Goal: Task Accomplishment & Management: Manage account settings

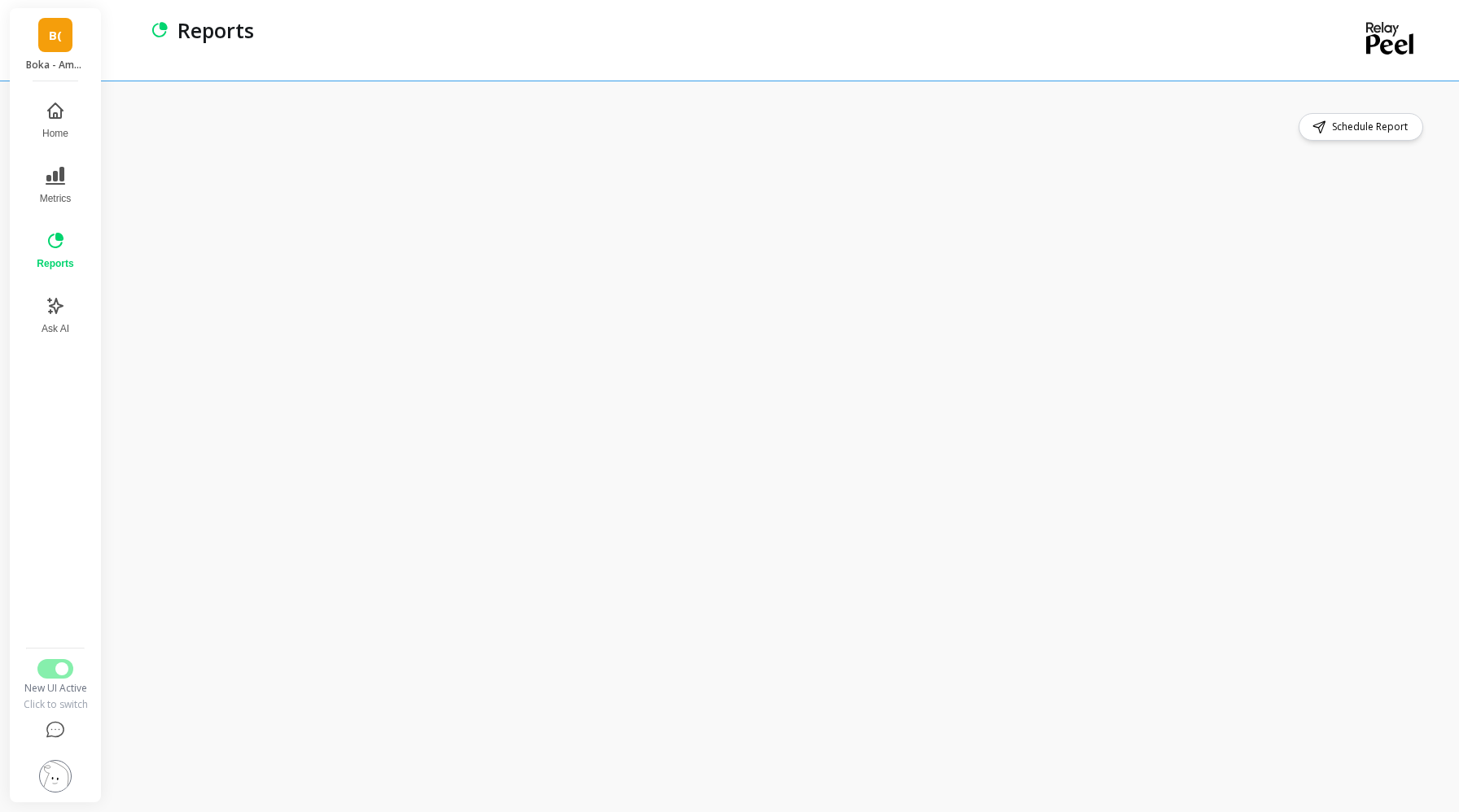
click at [48, 39] on link "B(" at bounding box center [56, 35] width 34 height 34
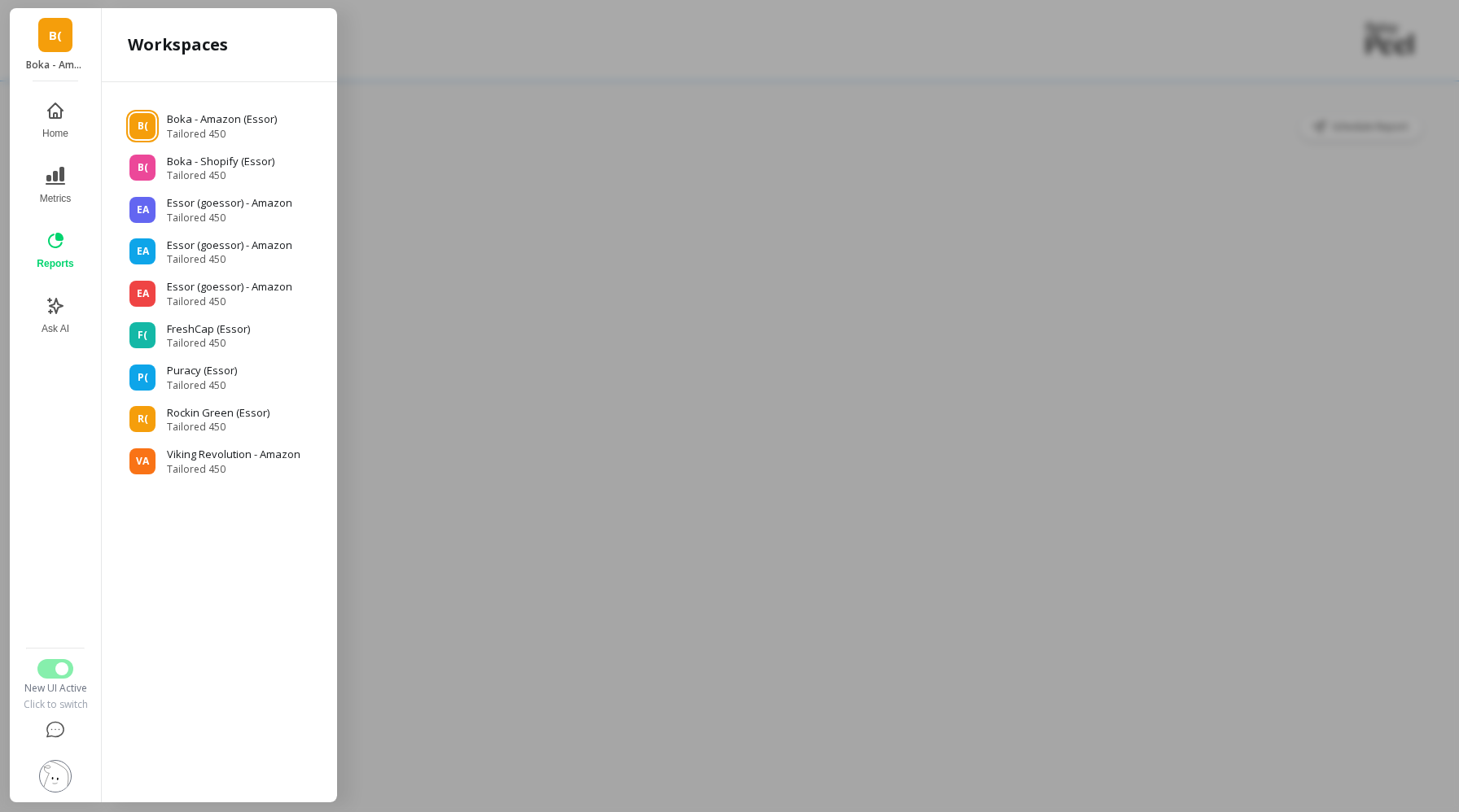
click at [712, 82] on div at bounding box center [729, 406] width 1459 height 812
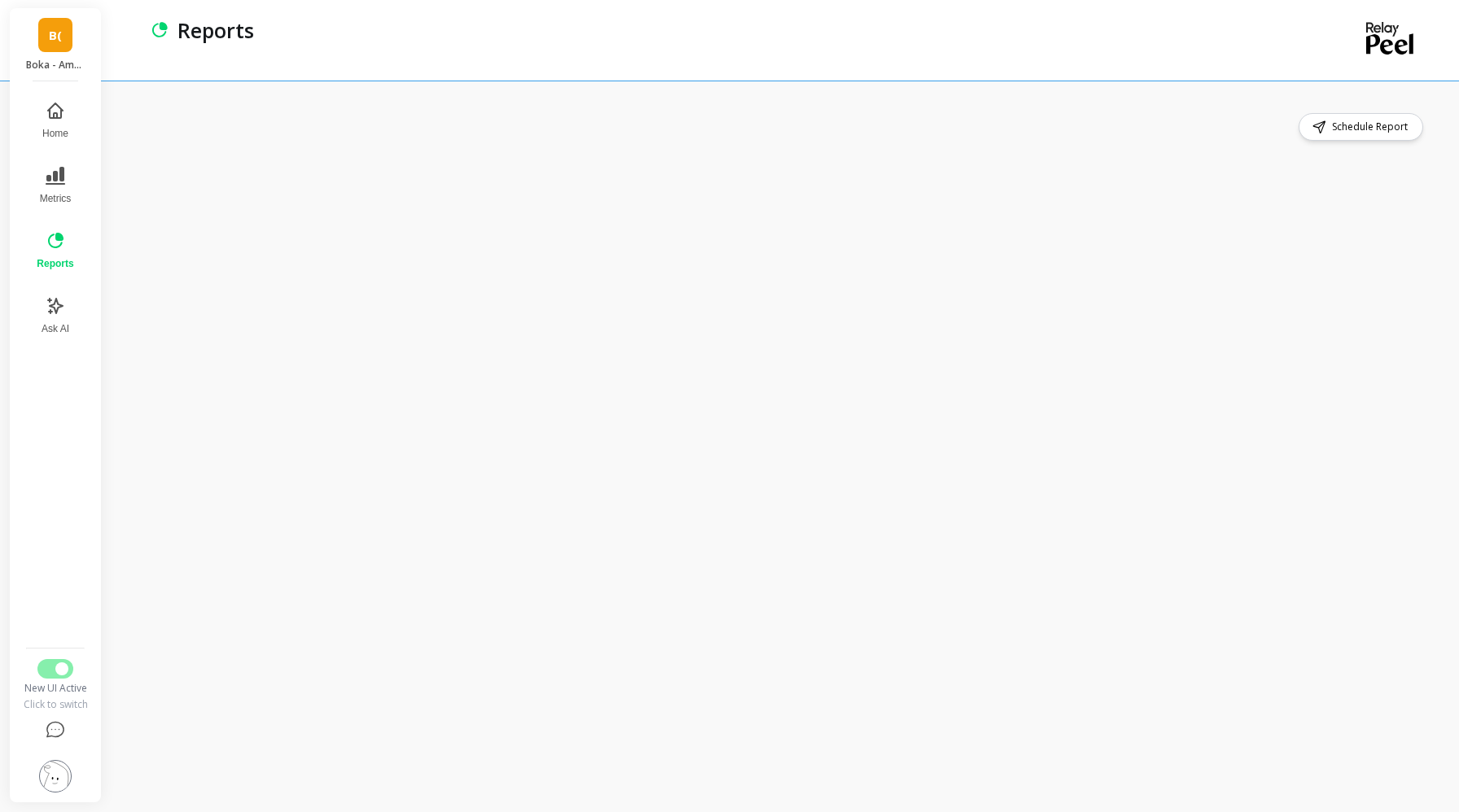
click at [53, 47] on link "B(" at bounding box center [56, 35] width 34 height 34
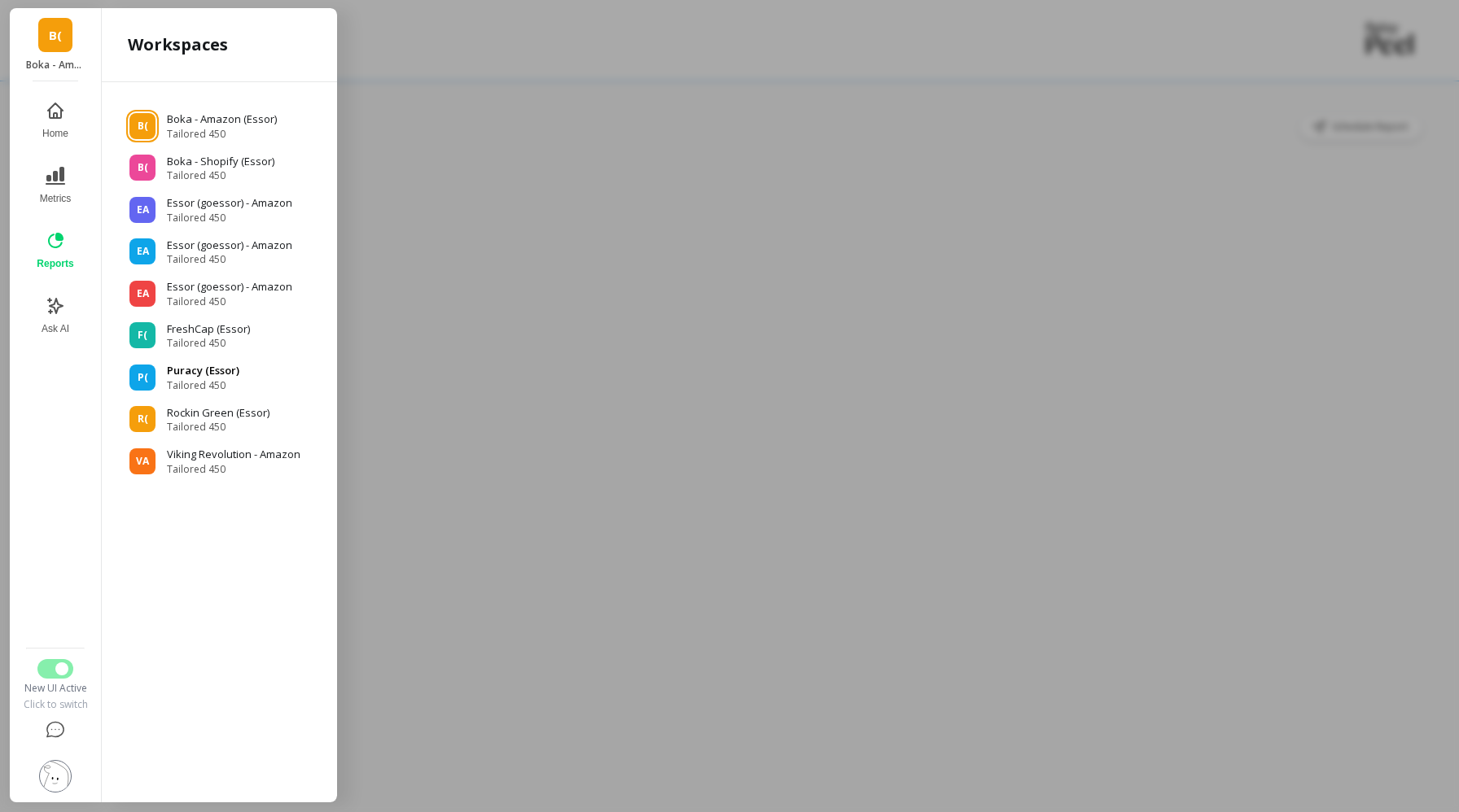
click at [196, 366] on p "Puracy (Essor)" at bounding box center [202, 371] width 72 height 16
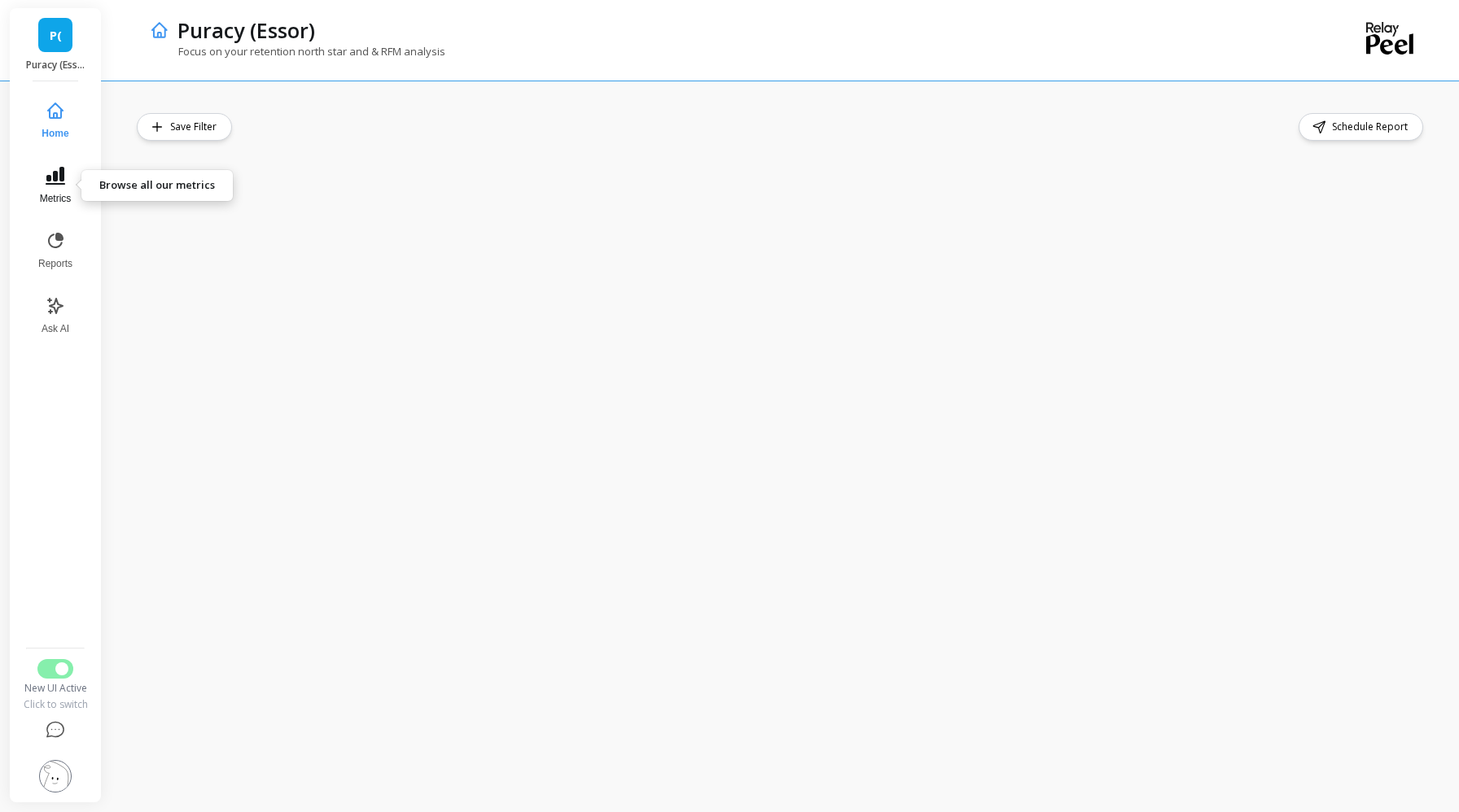
click at [56, 178] on icon at bounding box center [56, 175] width 20 height 18
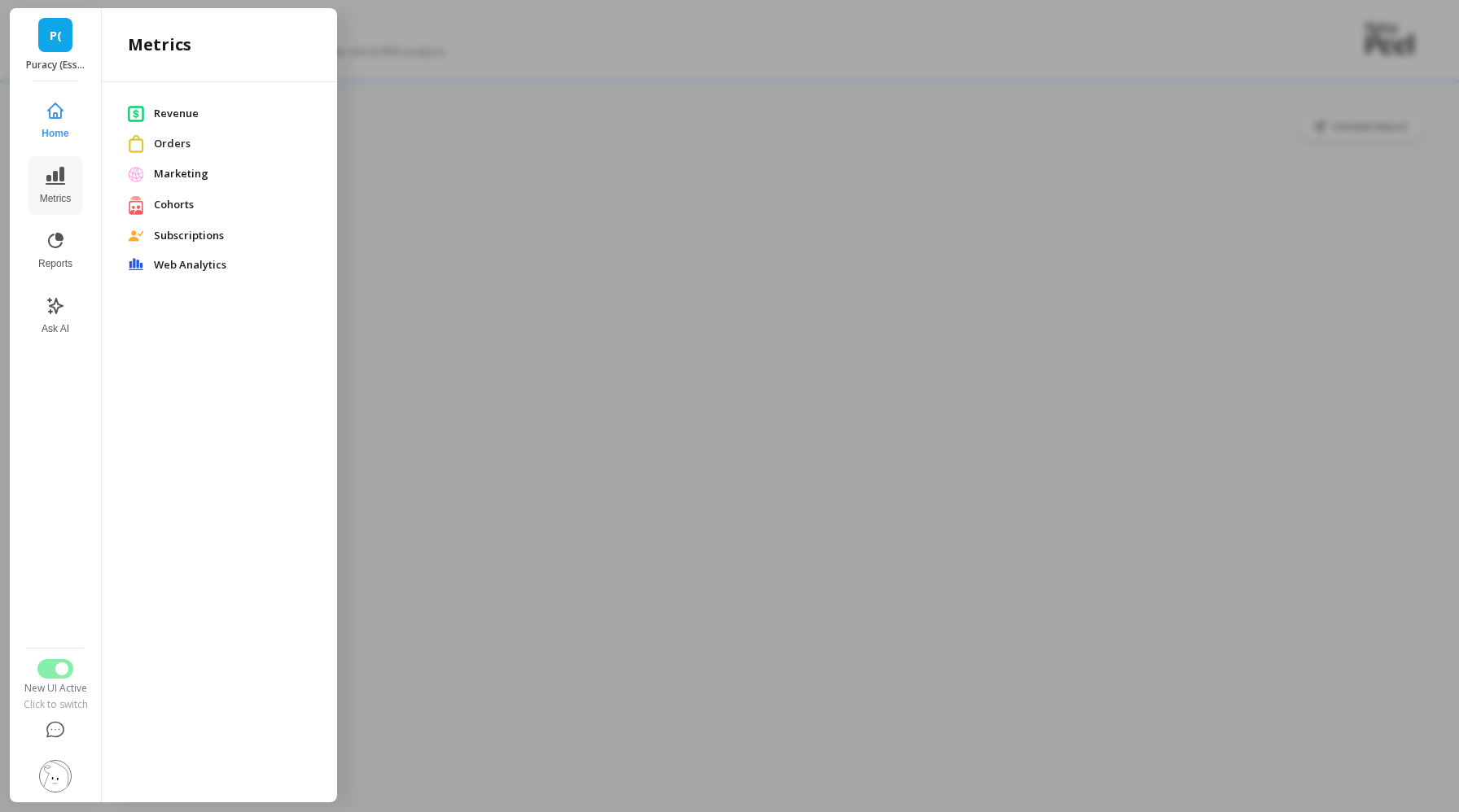
click at [187, 210] on span "Cohorts" at bounding box center [232, 205] width 157 height 16
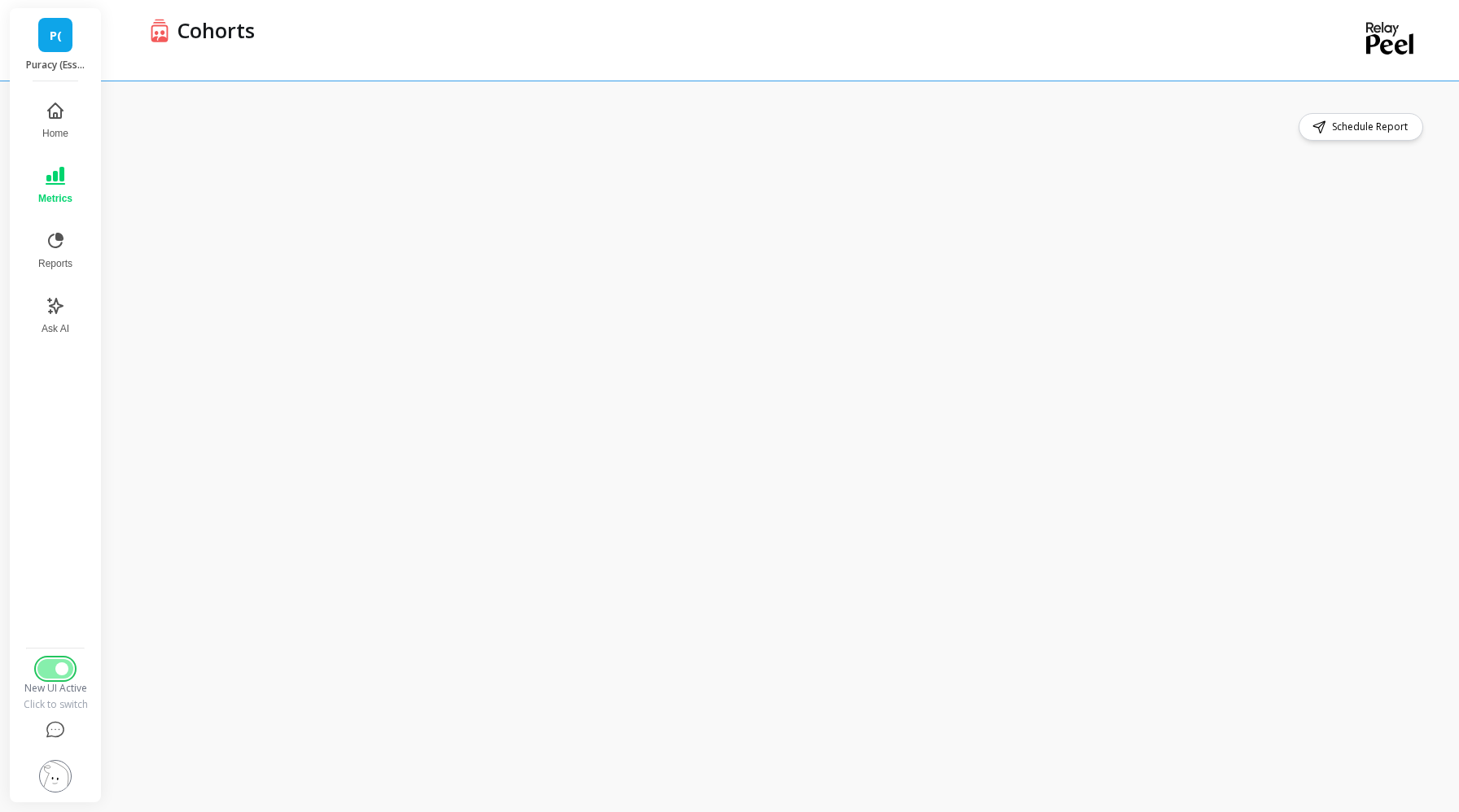
click at [54, 670] on button "Switch to Legacy UI" at bounding box center [56, 669] width 36 height 20
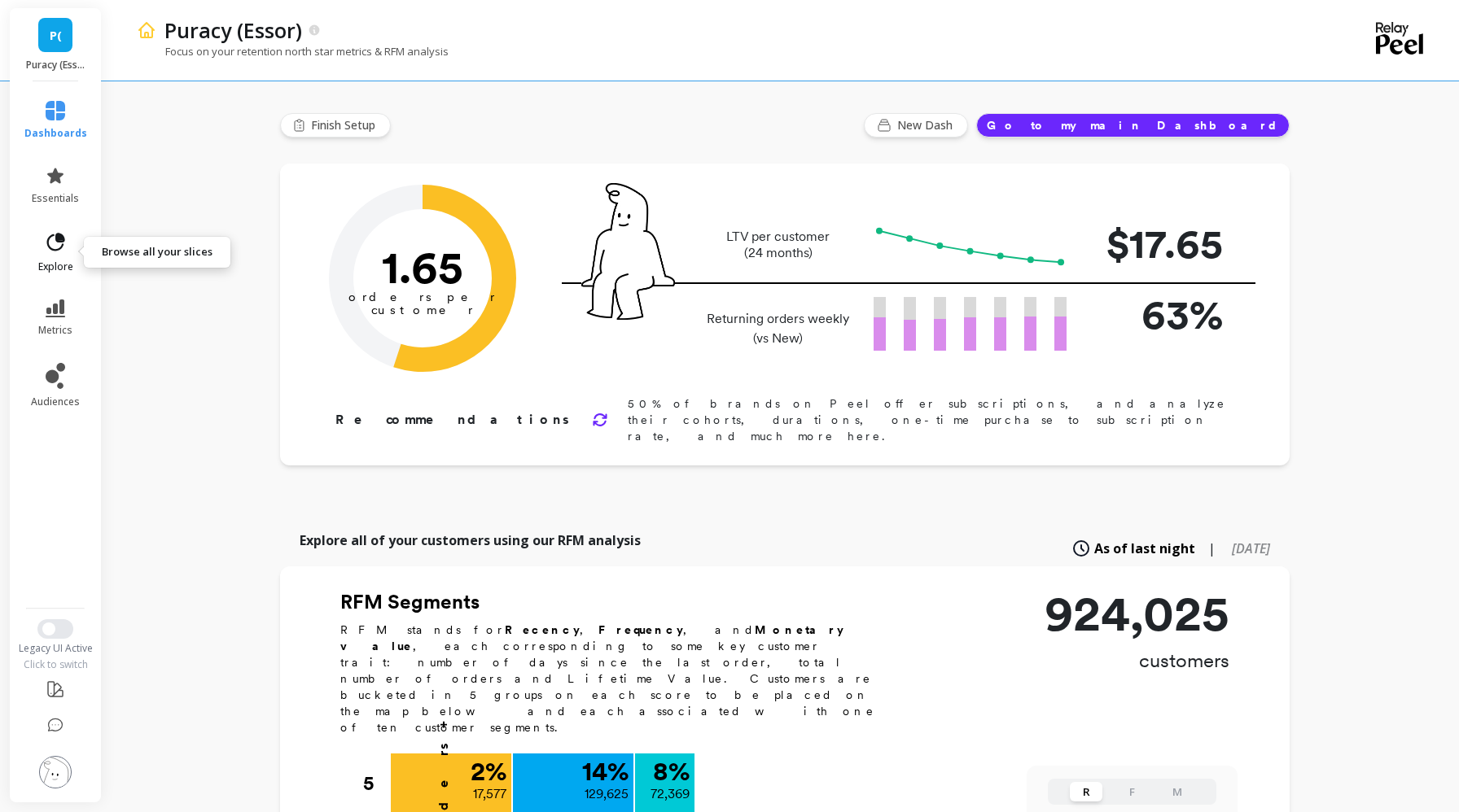
click at [56, 253] on icon at bounding box center [55, 242] width 23 height 23
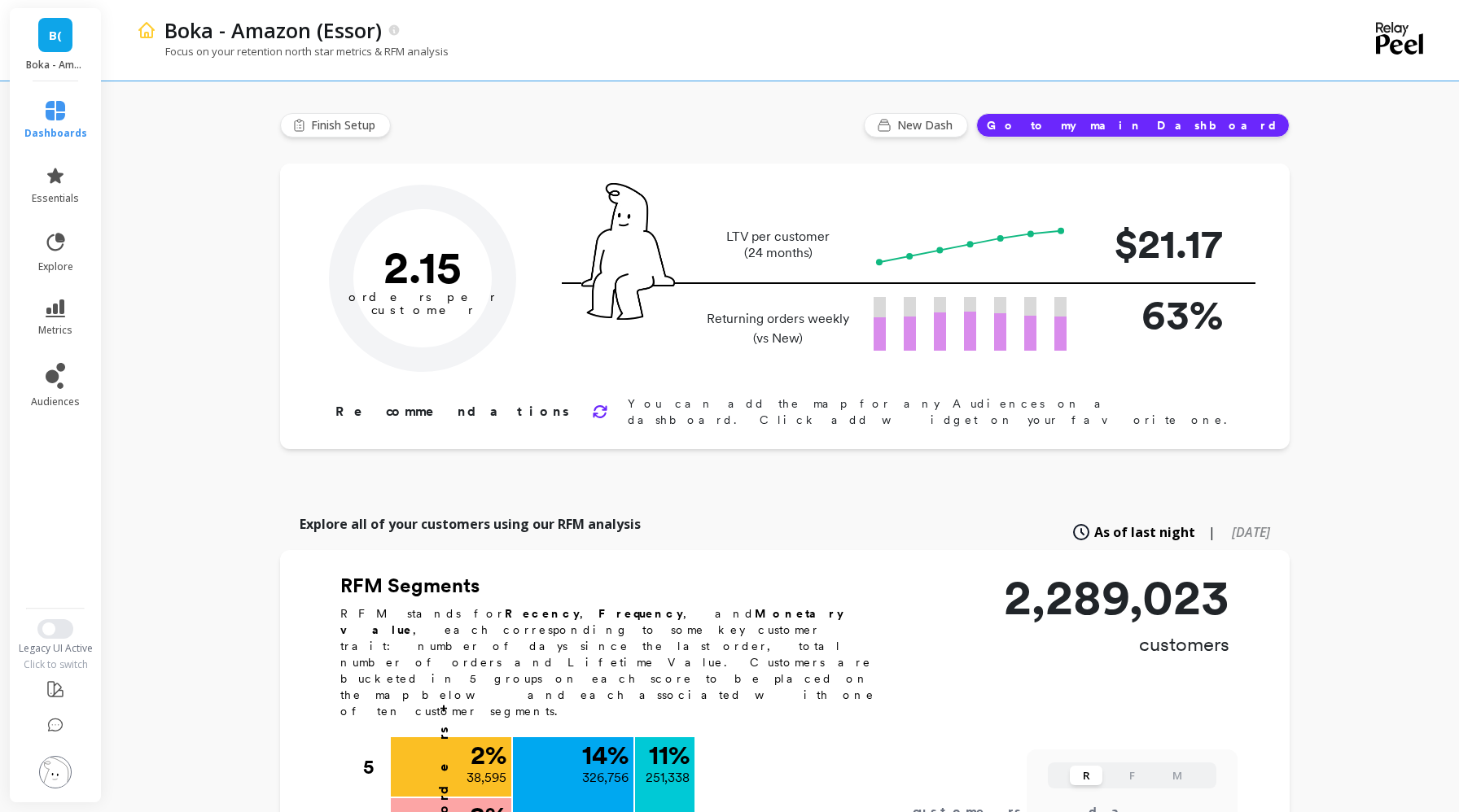
type input "Champions"
type input "251338"
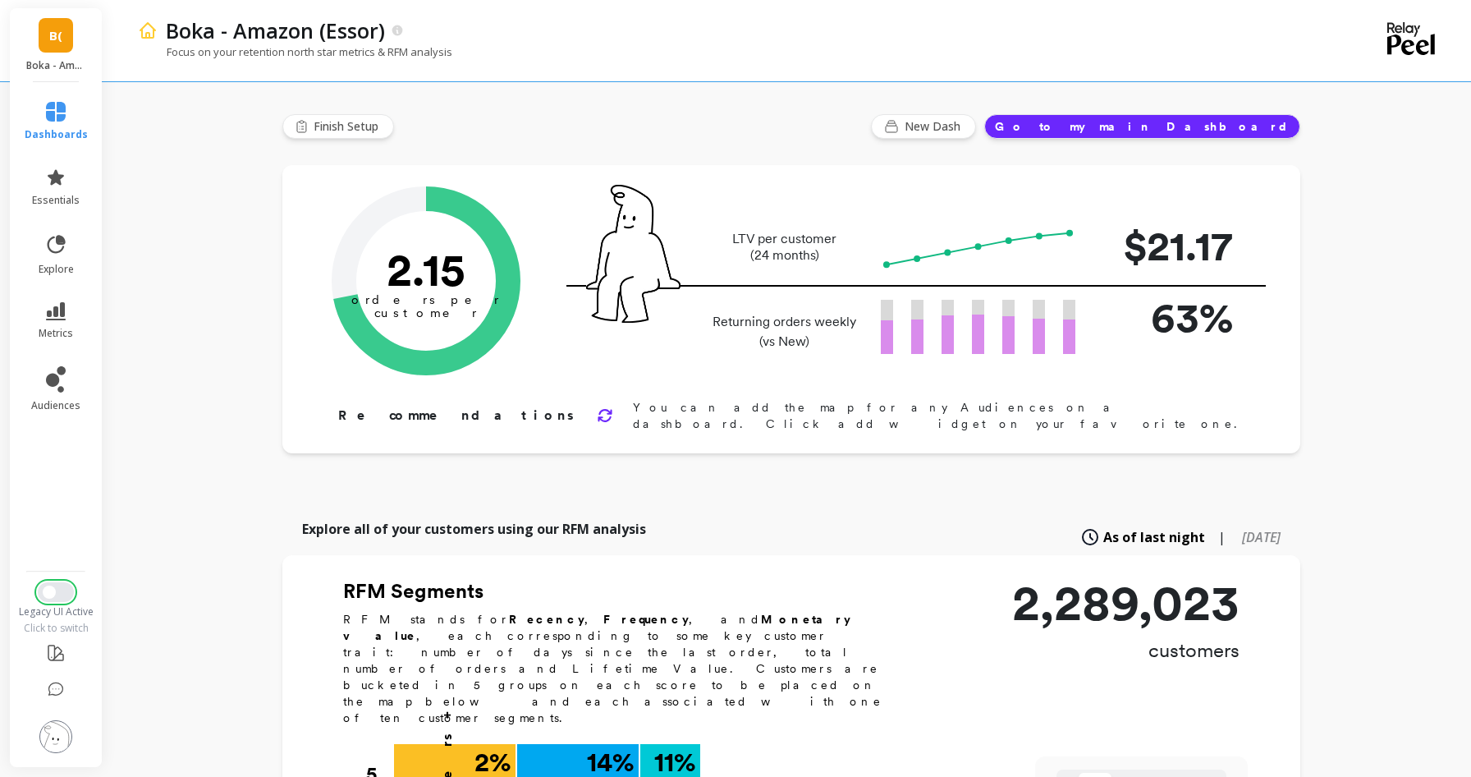
click at [53, 594] on span "Switch to New UI" at bounding box center [49, 591] width 13 height 13
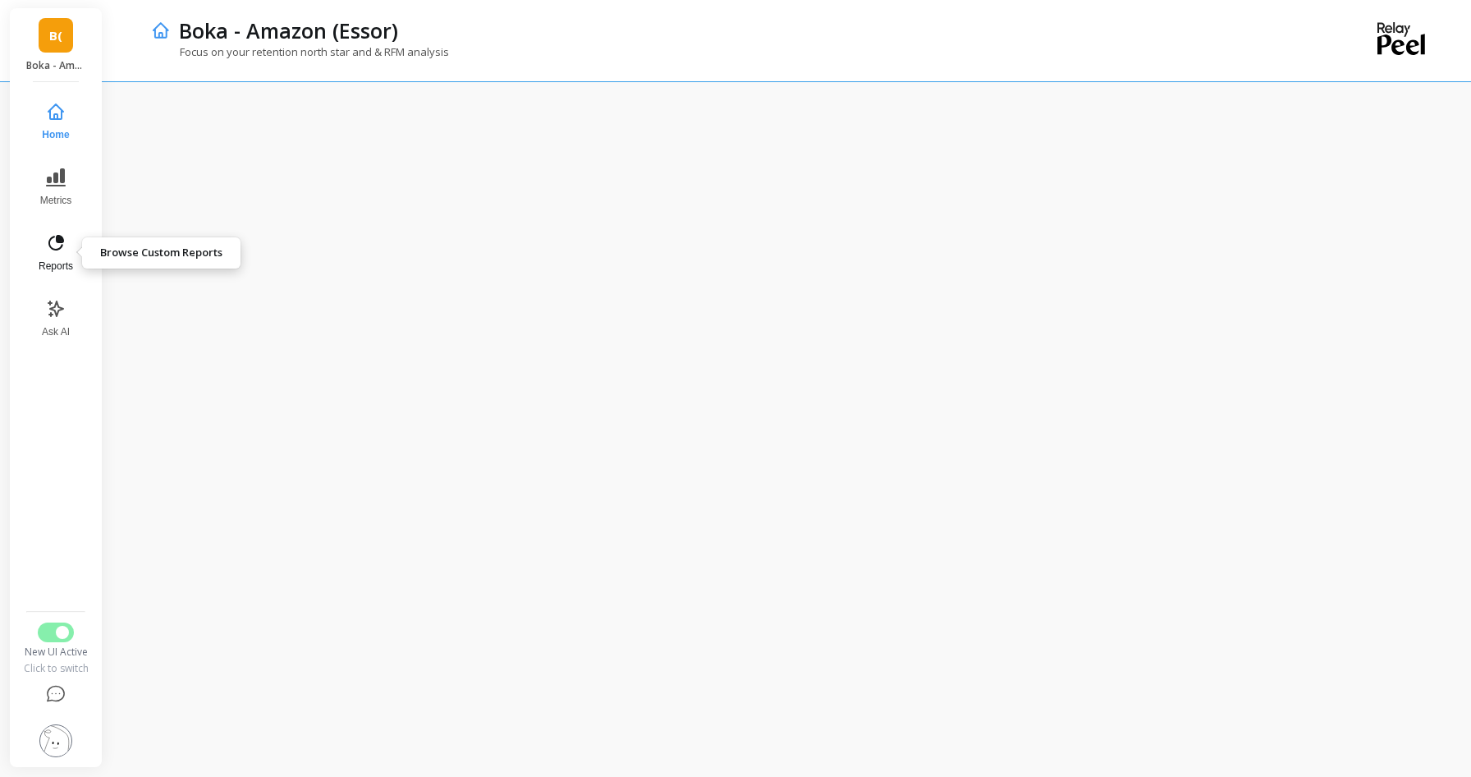
click at [49, 258] on button "Reports" at bounding box center [56, 252] width 54 height 59
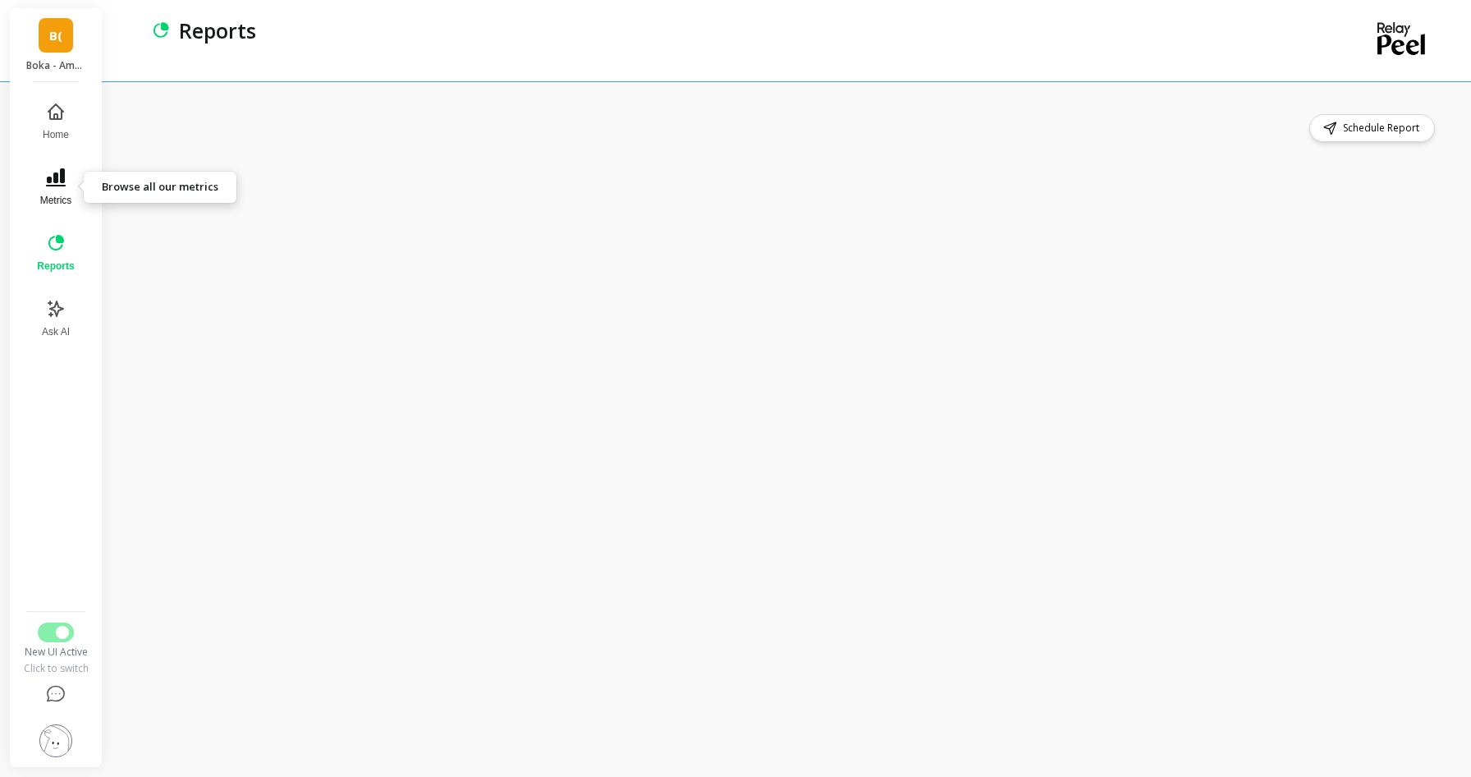
click at [53, 176] on icon at bounding box center [56, 177] width 20 height 18
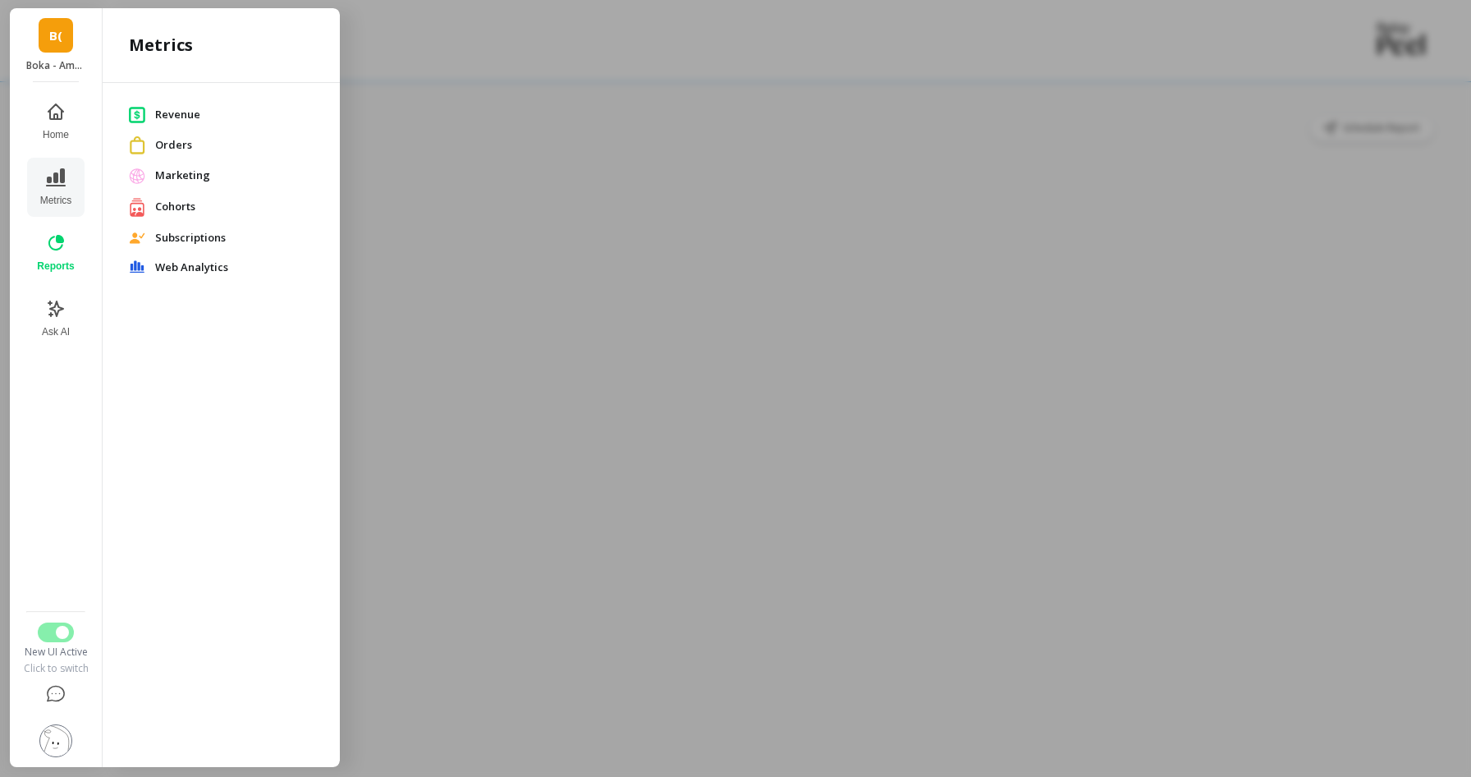
click at [176, 116] on span "Revenue" at bounding box center [234, 115] width 158 height 16
